Goal: Check status: Check status

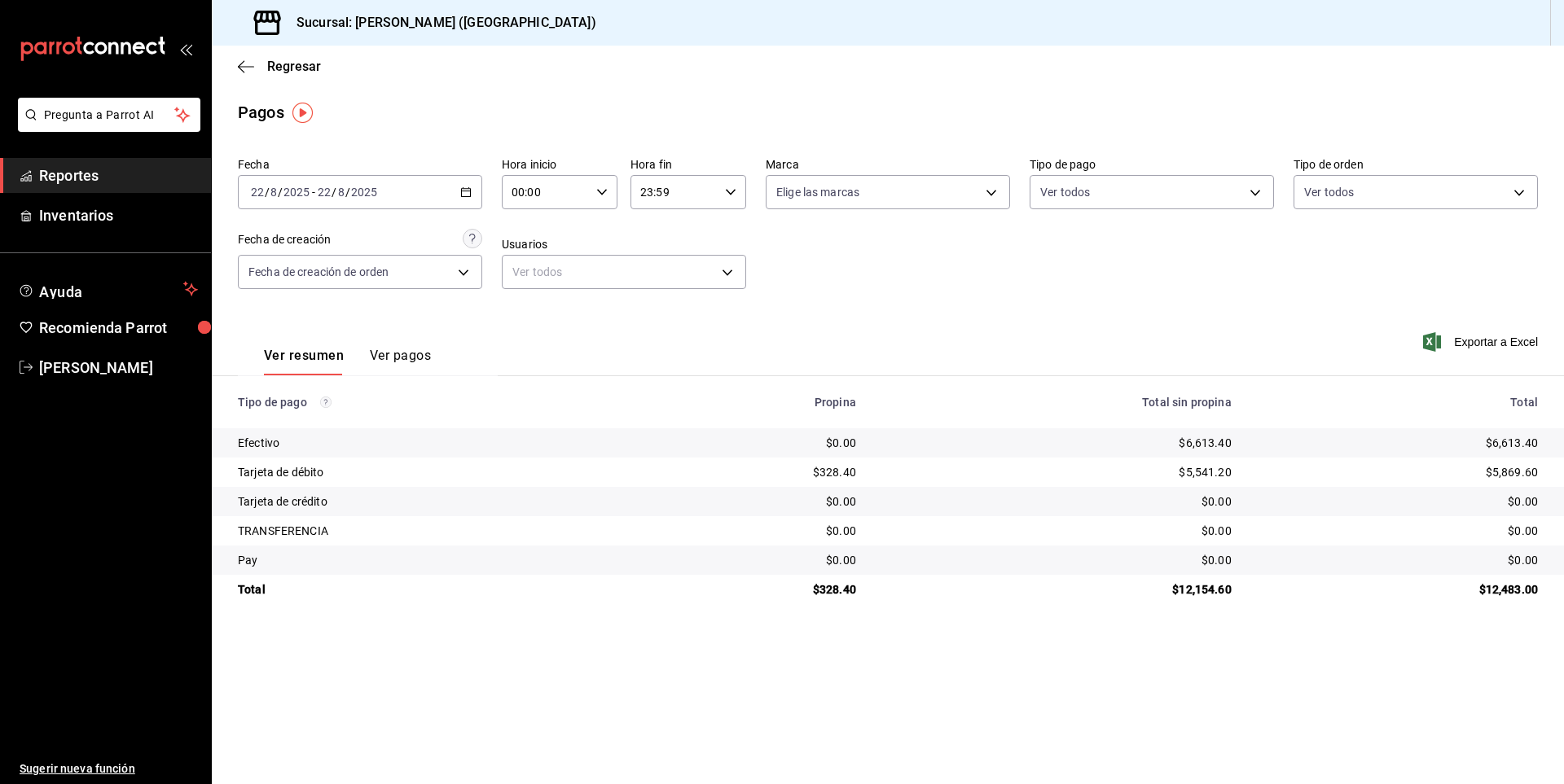
click at [128, 172] on span "Reportes" at bounding box center [118, 175] width 159 height 22
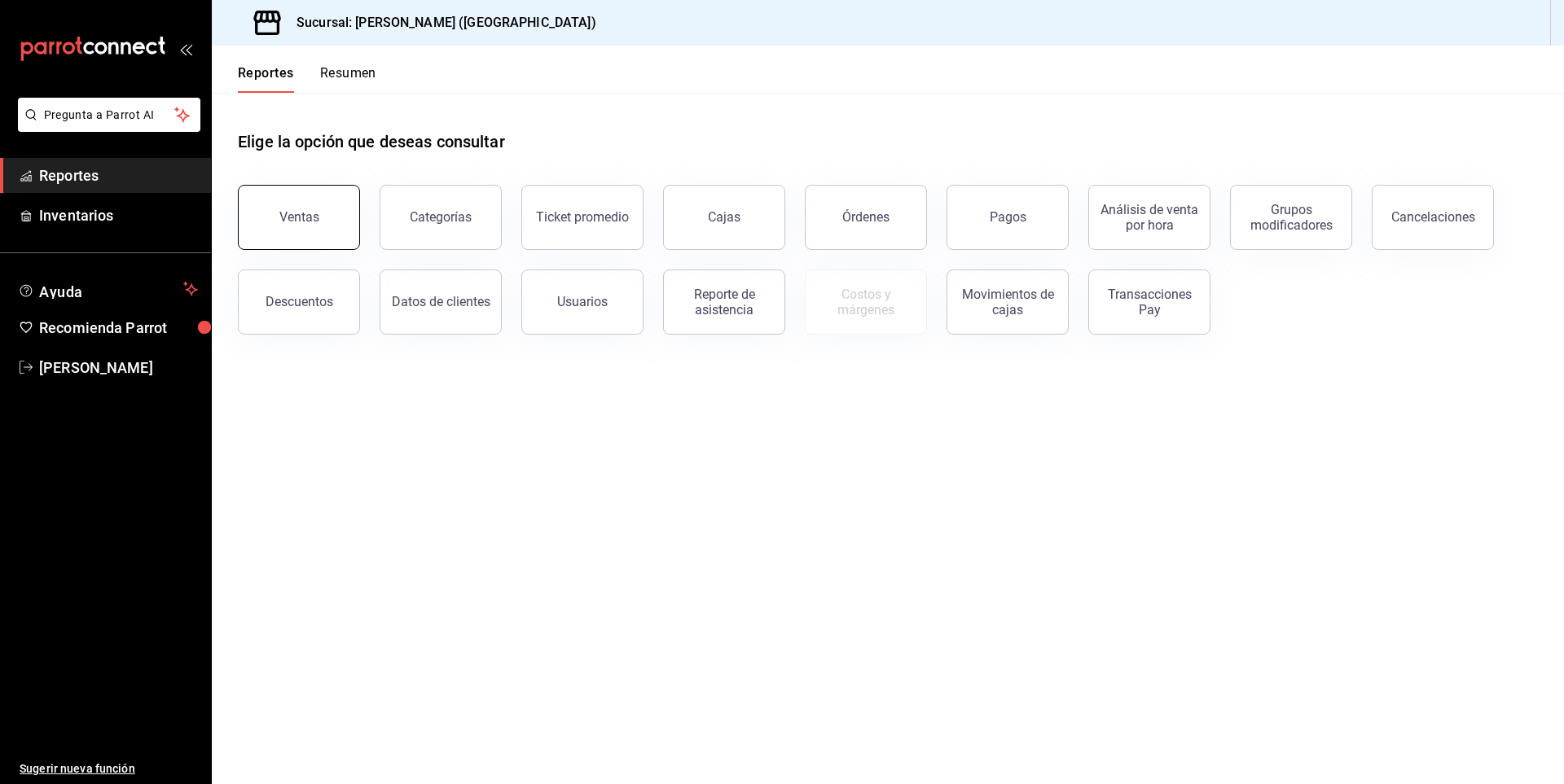
click at [265, 224] on button "Ventas" at bounding box center [298, 217] width 122 height 65
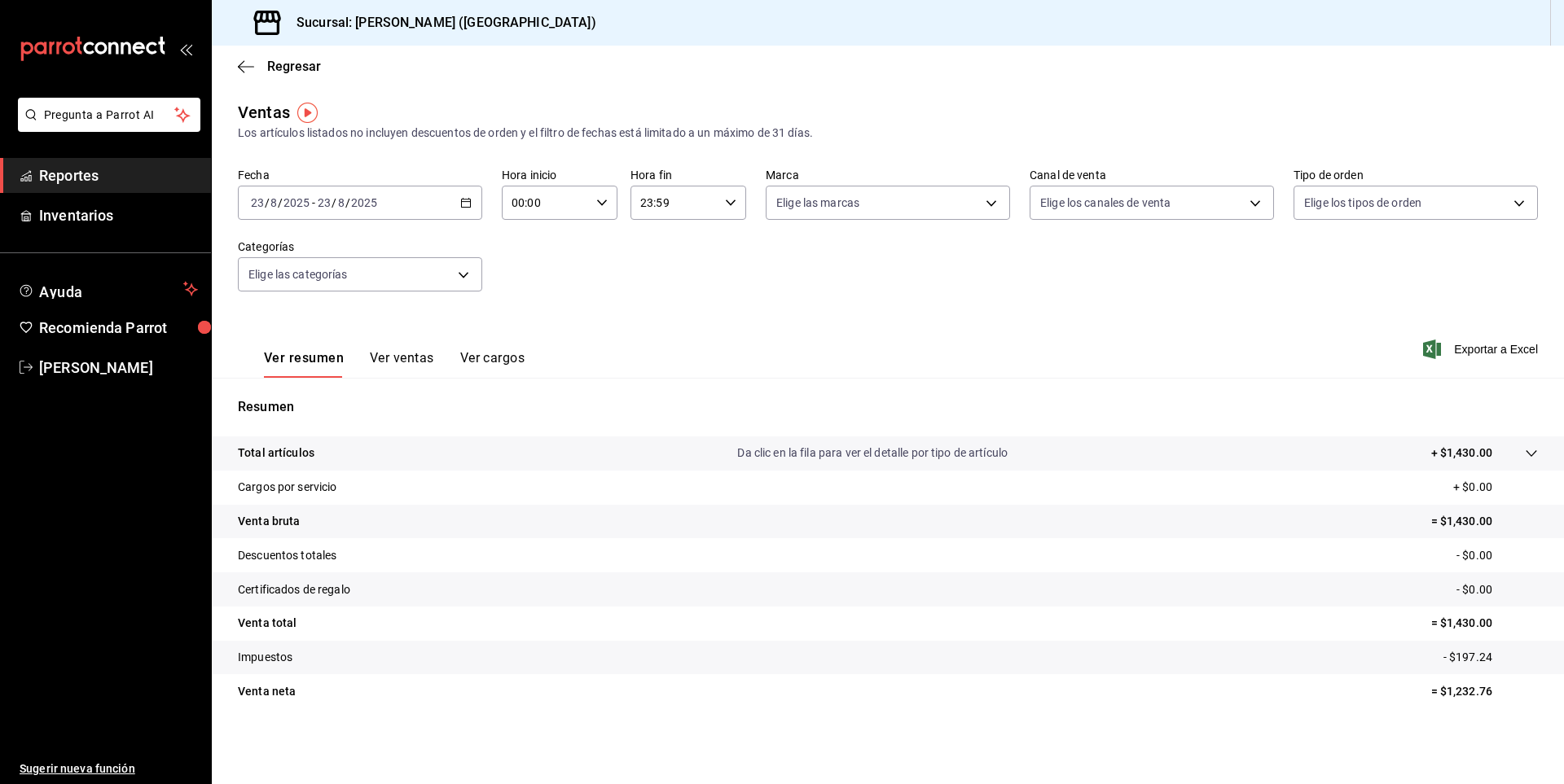
click at [461, 214] on div "2025-08-23 23 / 8 / 2025 - 2025-08-23 23 / 8 / 2025" at bounding box center [360, 202] width 244 height 34
click at [303, 391] on span "Rango de fechas" at bounding box center [315, 398] width 127 height 17
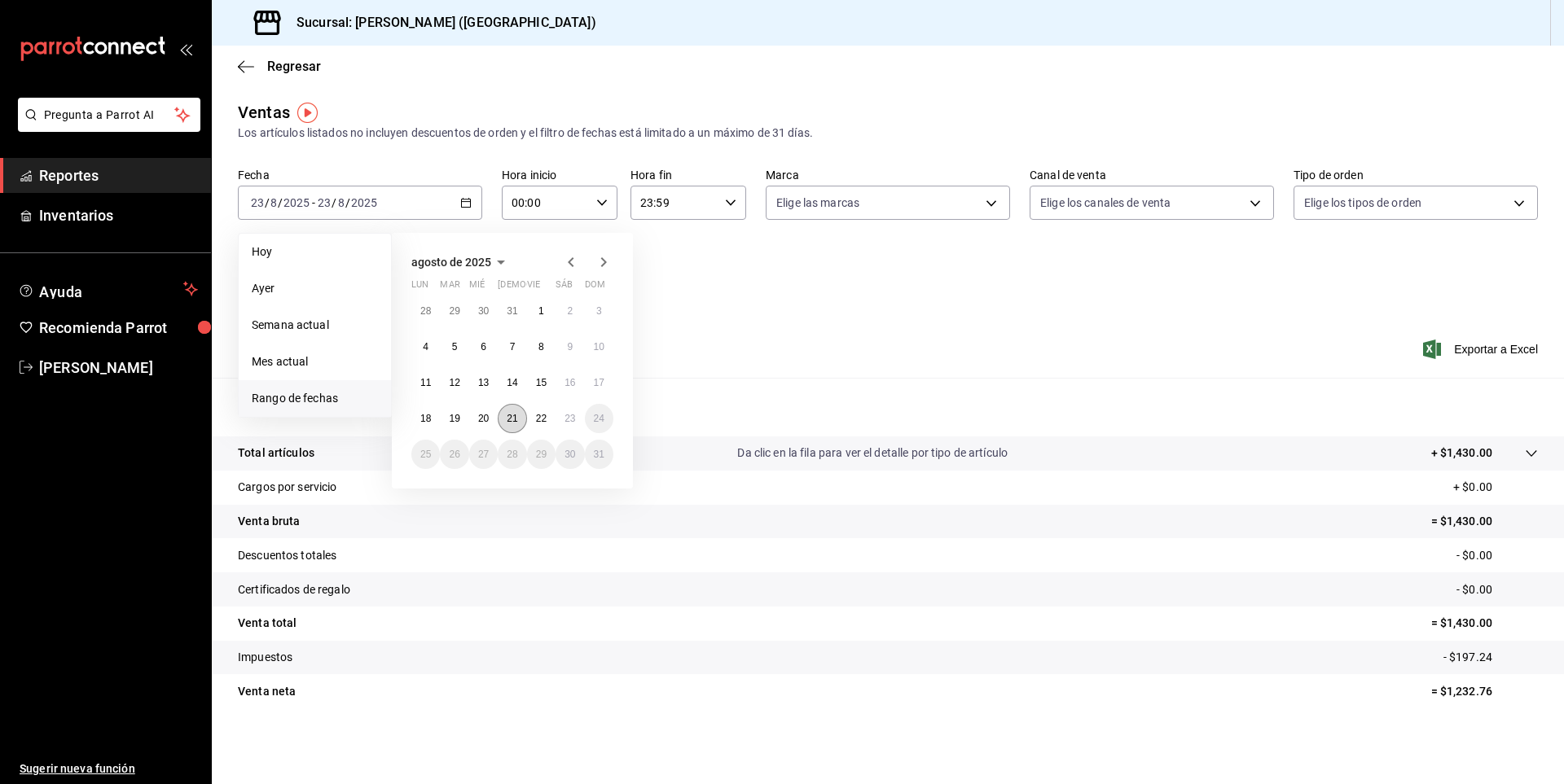
click at [507, 422] on abbr "21" at bounding box center [512, 418] width 11 height 11
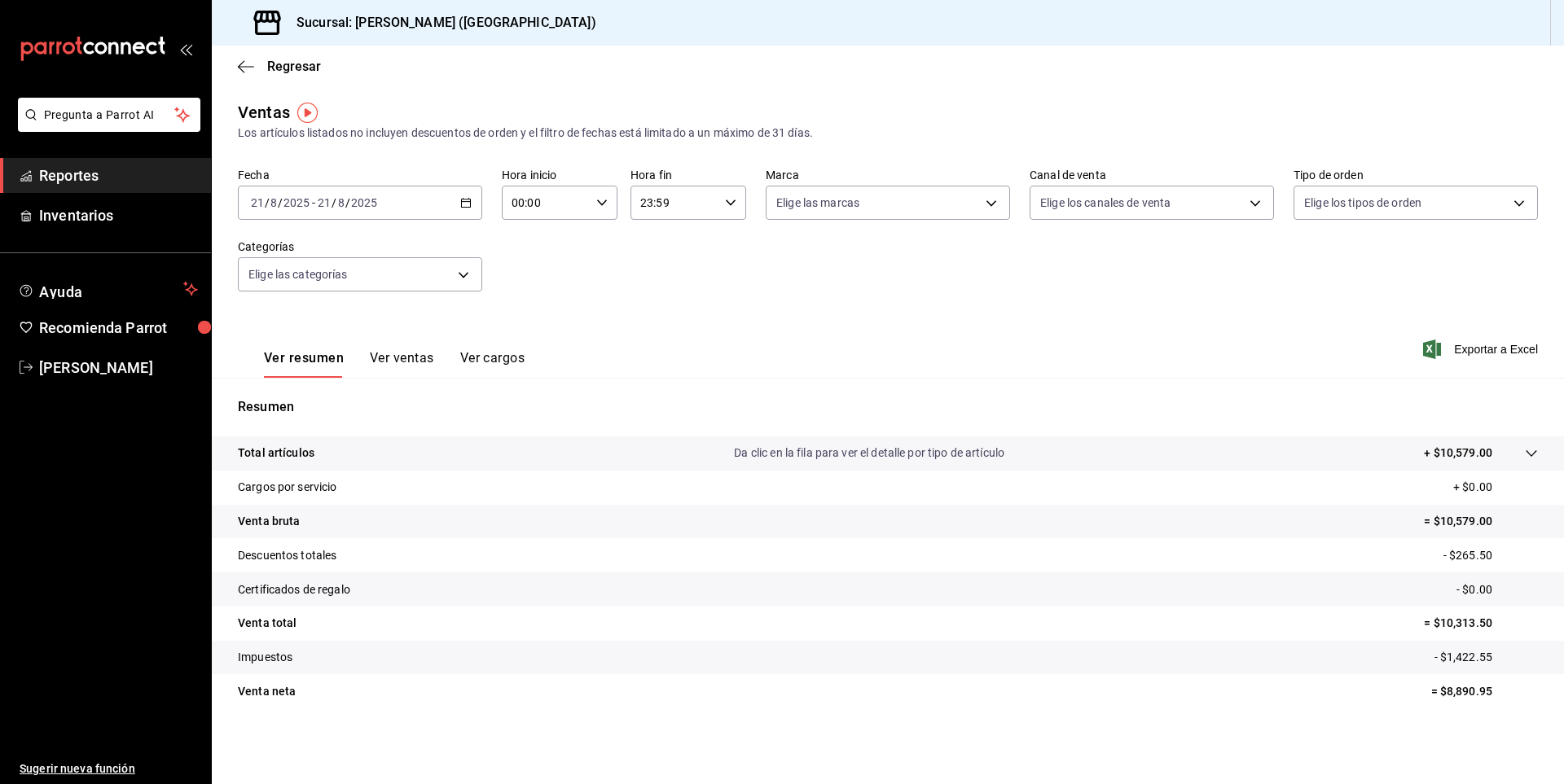
click at [386, 359] on button "Ver ventas" at bounding box center [402, 364] width 64 height 28
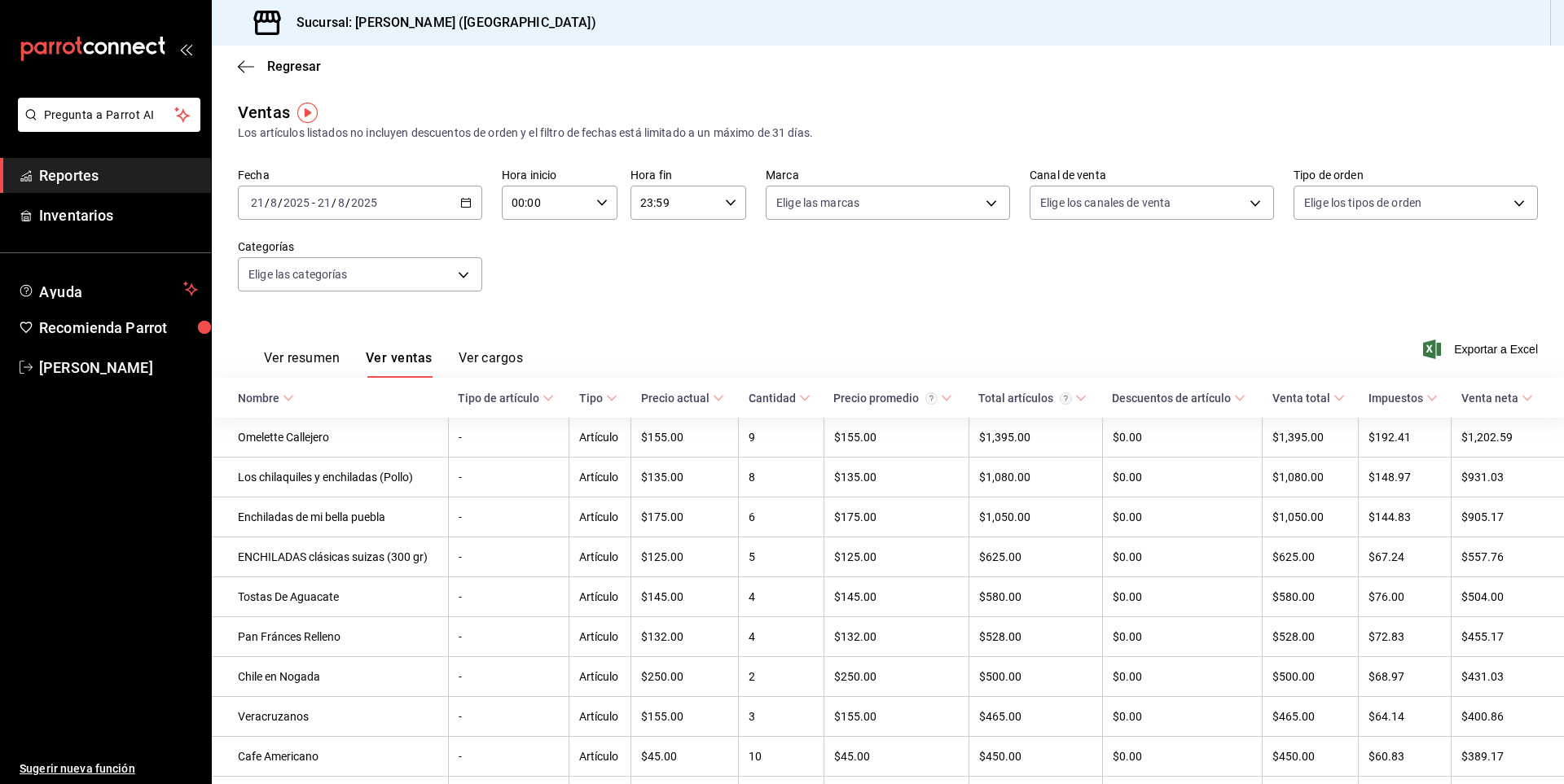
click at [465, 201] on icon "button" at bounding box center [466, 203] width 11 height 11
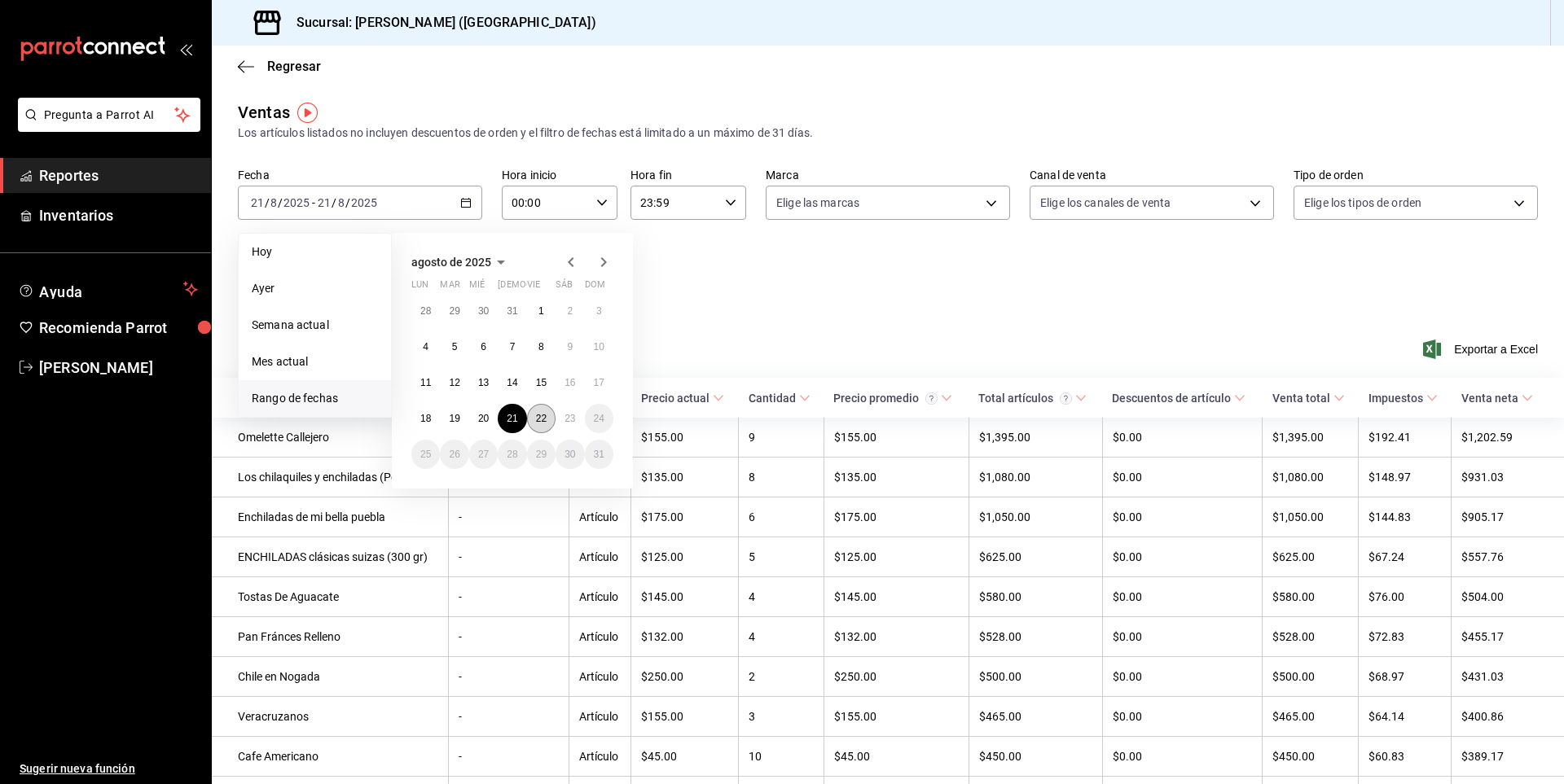
click at [534, 421] on button "22" at bounding box center [540, 418] width 28 height 29
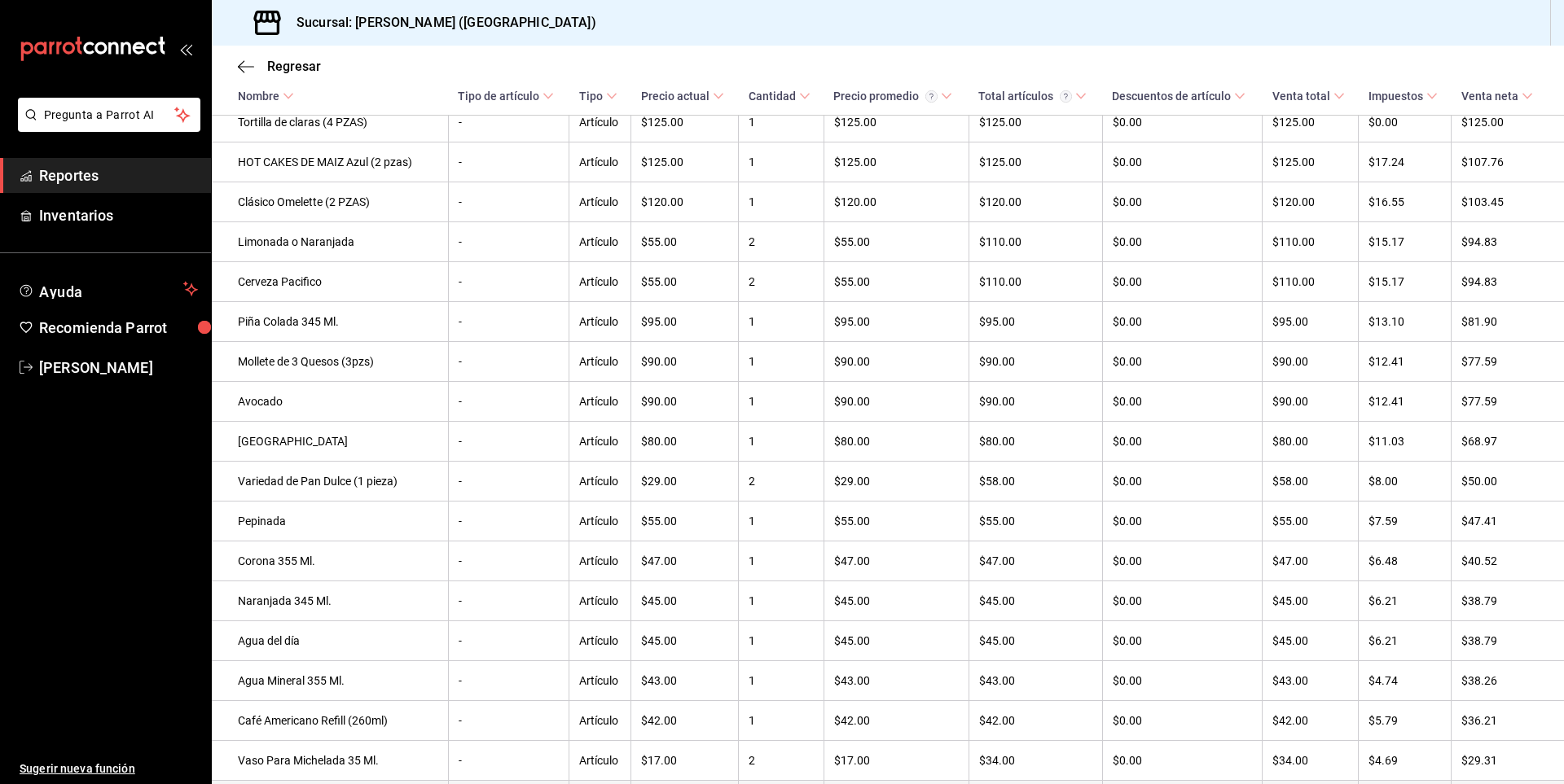
scroll to position [1474, 0]
